Goal: Check status

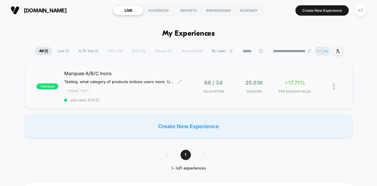
click at [100, 71] on span "Marquee A/B/C Irons" at bounding box center [126, 73] width 124 height 6
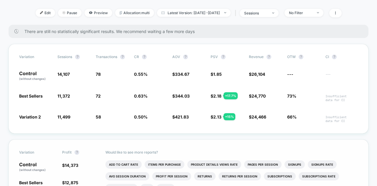
scroll to position [147, 0]
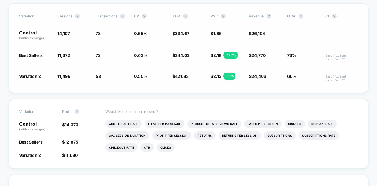
click at [210, 93] on div "Variation Sessions ? Transactions ? CR ? AOV ? PSV ? Revenue ? OTW ? CI ? Contr…" at bounding box center [189, 47] width 360 height 89
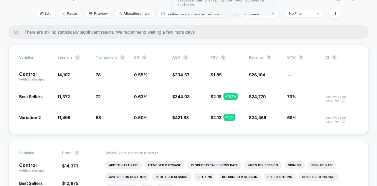
scroll to position [98, 0]
